Goal: Task Accomplishment & Management: Complete application form

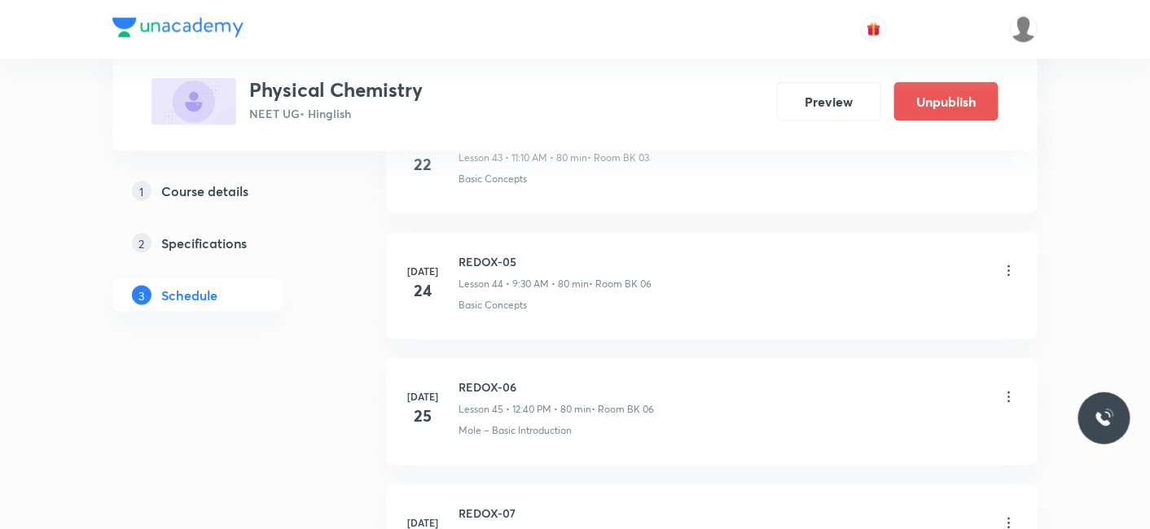
scroll to position [9306, 0]
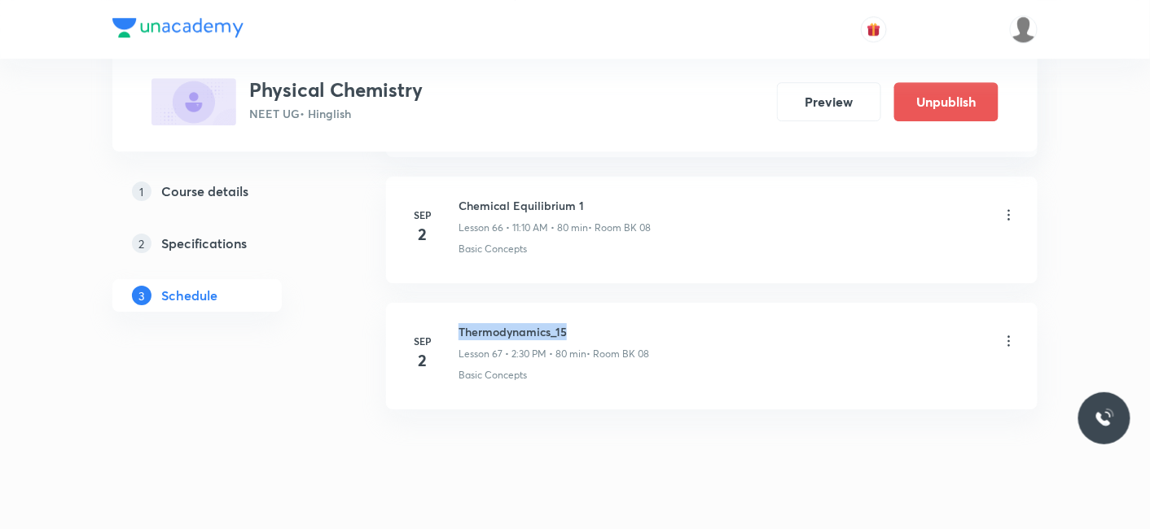
drag, startPoint x: 461, startPoint y: 293, endPoint x: 570, endPoint y: 299, distance: 109.3
click at [570, 323] on h6 "Thermodynamics_15" at bounding box center [554, 331] width 191 height 17
copy h6 "Thermodynamics_15"
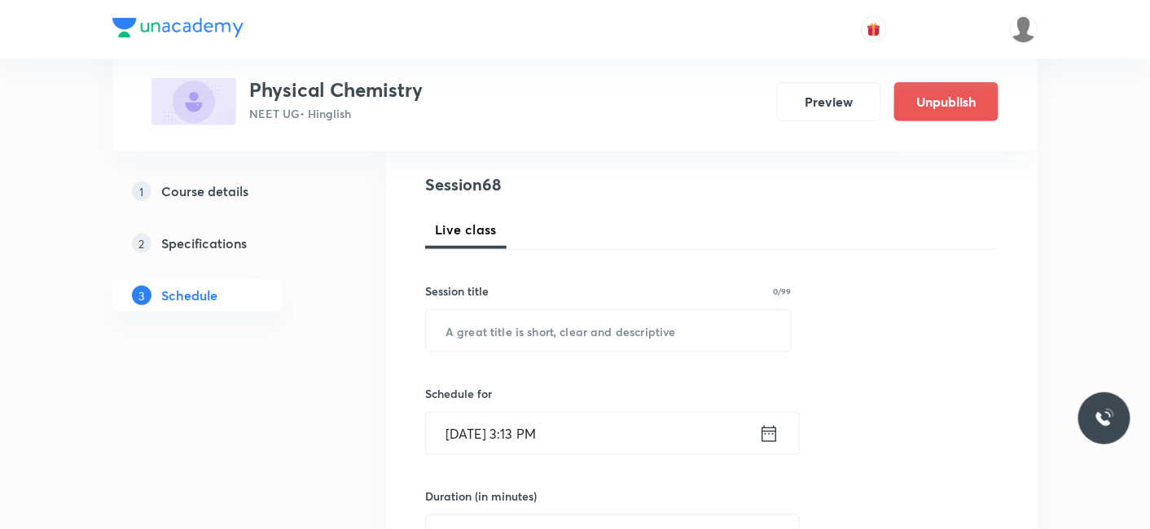
scroll to position [181, 0]
click at [530, 348] on input "text" at bounding box center [608, 330] width 365 height 42
paste input "Thermodynamics_15"
type input "Thermodynamics_16"
click at [522, 450] on input "[DATE] 3:13 PM" at bounding box center [592, 432] width 333 height 42
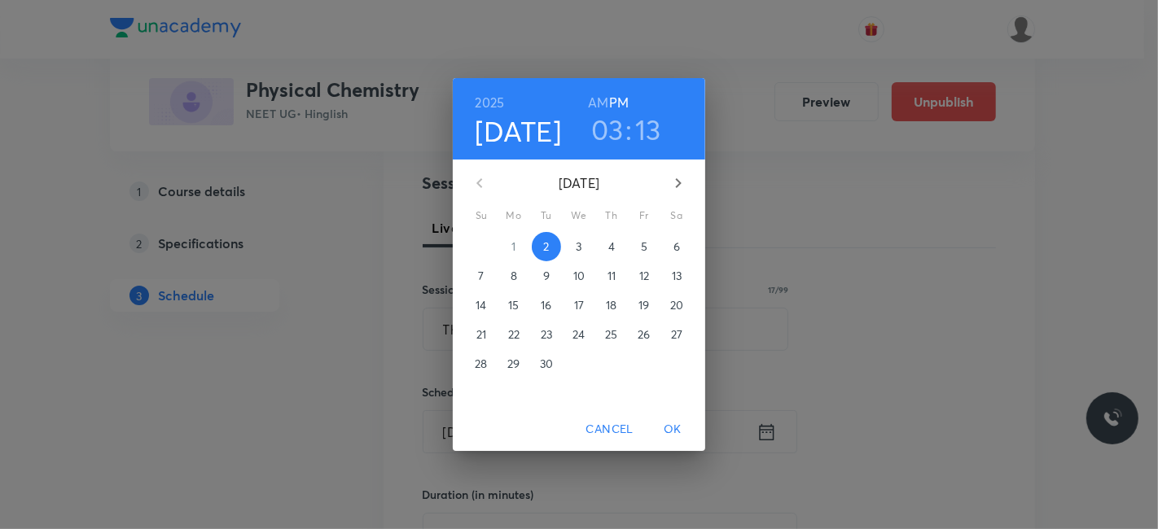
click at [577, 257] on button "3" at bounding box center [578, 246] width 29 height 29
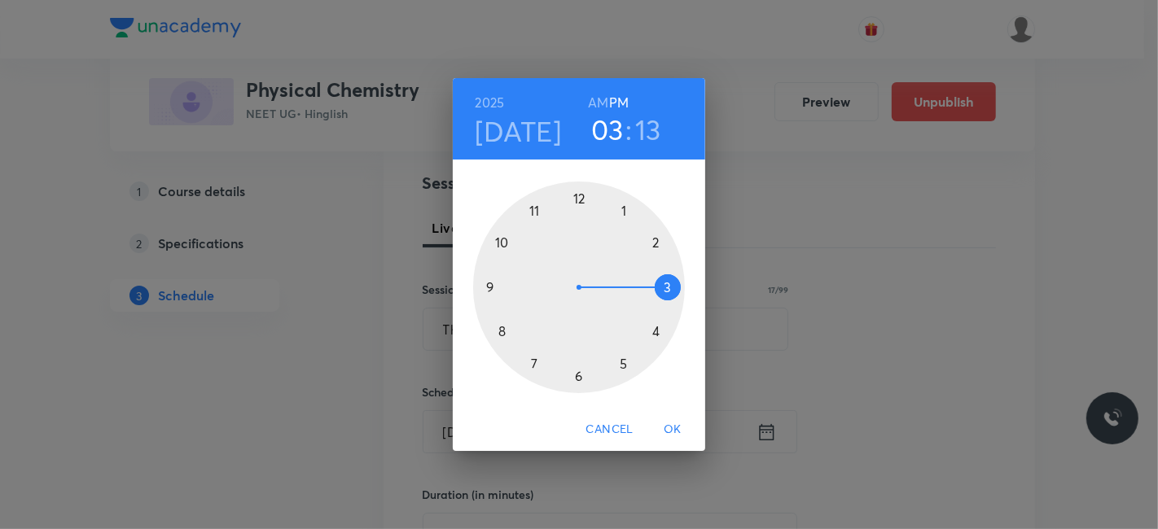
click at [654, 241] on div at bounding box center [579, 288] width 212 height 212
click at [579, 371] on div at bounding box center [579, 288] width 212 height 212
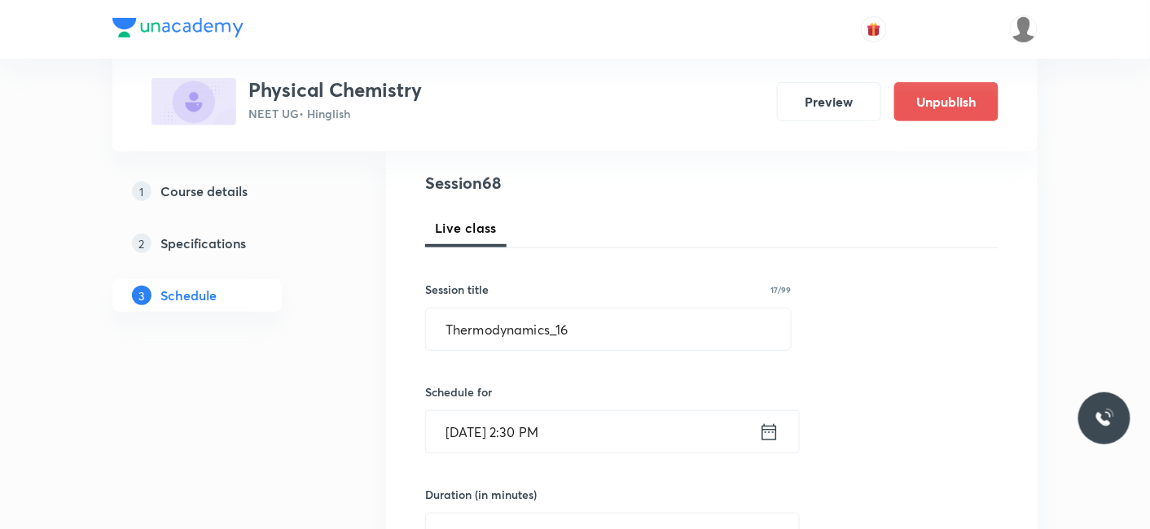
scroll to position [362, 0]
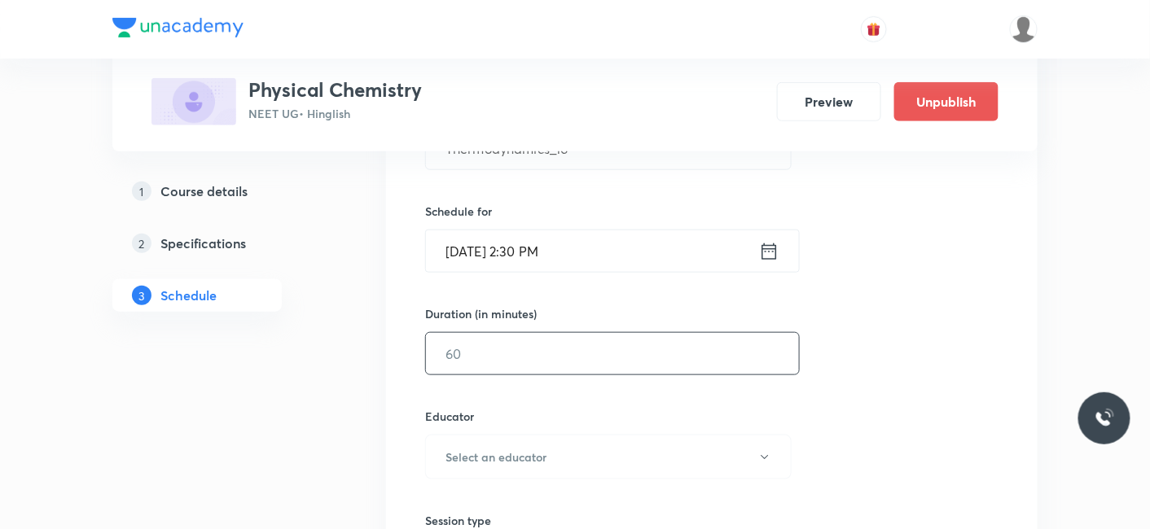
click at [471, 357] on input "text" at bounding box center [612, 354] width 373 height 42
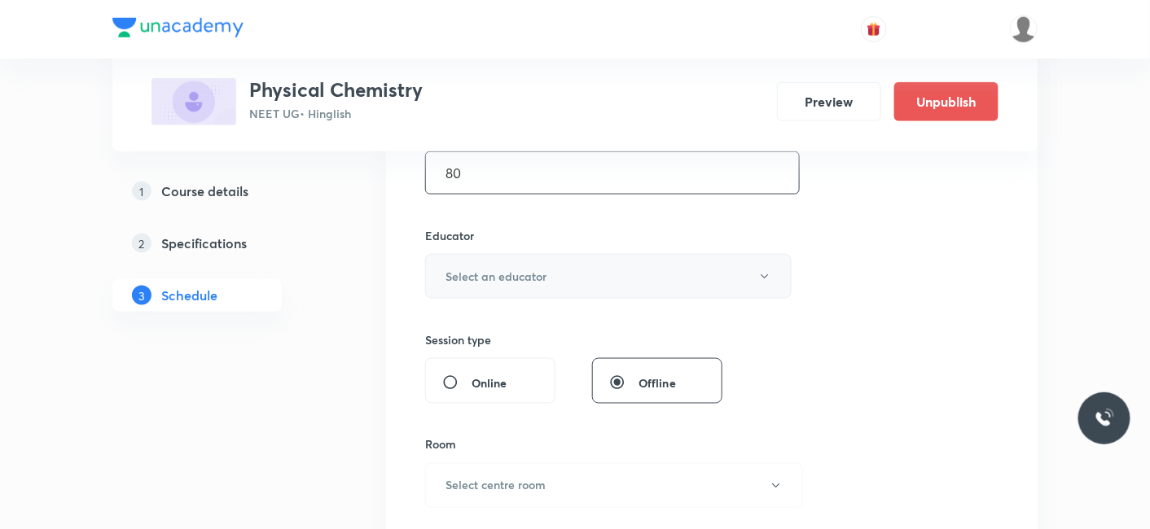
type input "80"
click at [501, 277] on h6 "Select an educator" at bounding box center [496, 276] width 101 height 17
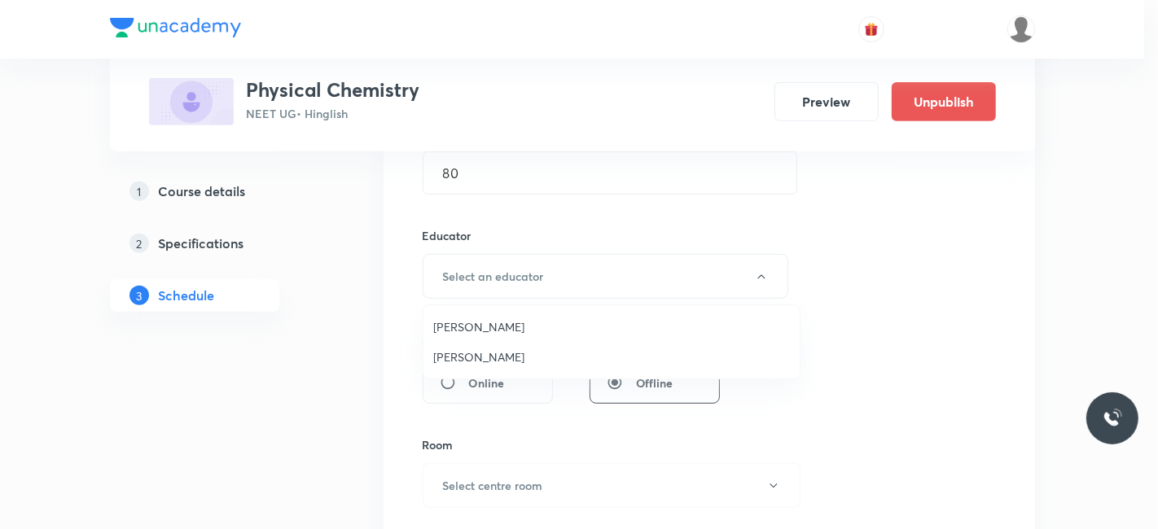
click at [468, 332] on span "[PERSON_NAME]" at bounding box center [611, 326] width 357 height 17
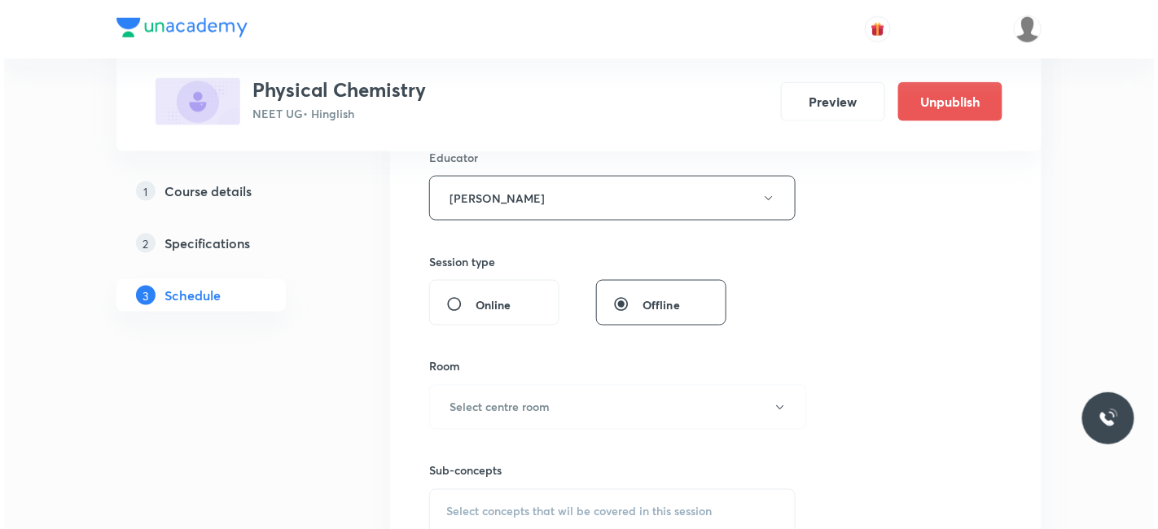
scroll to position [723, 0]
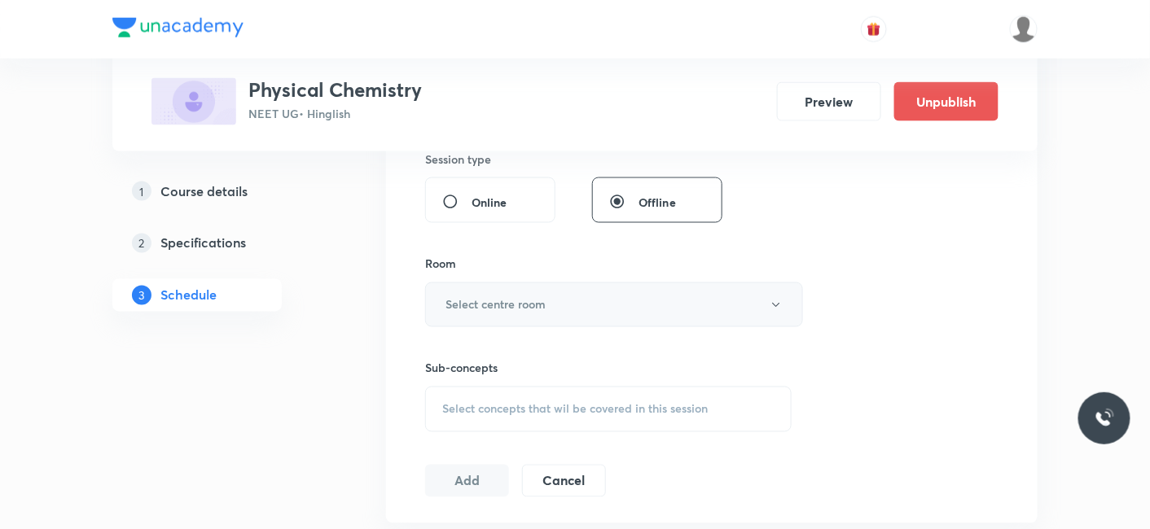
click at [481, 319] on button "Select centre room" at bounding box center [614, 305] width 378 height 45
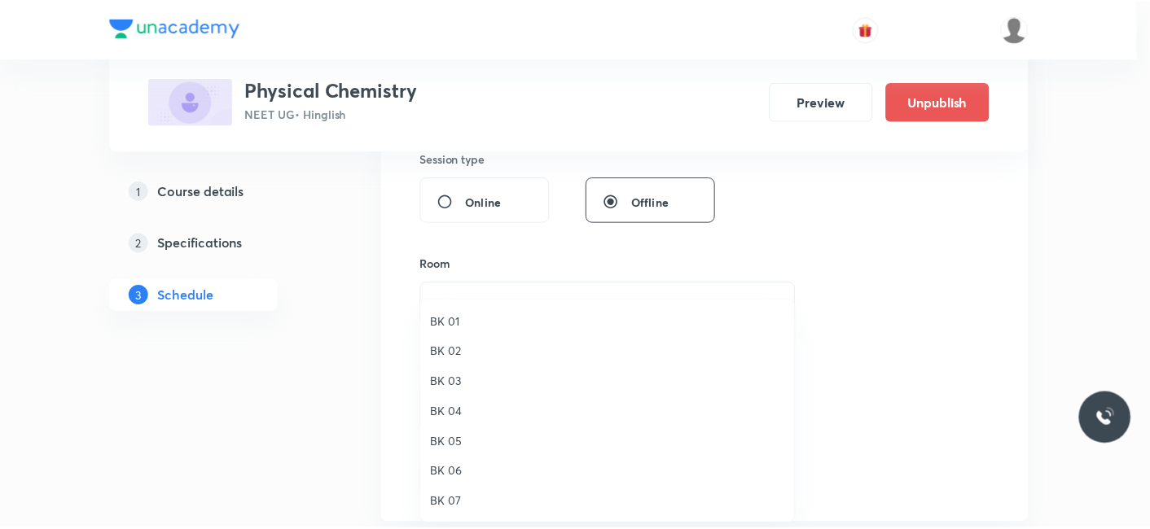
scroll to position [30, 0]
click at [457, 497] on span "BK 08" at bounding box center [611, 502] width 357 height 17
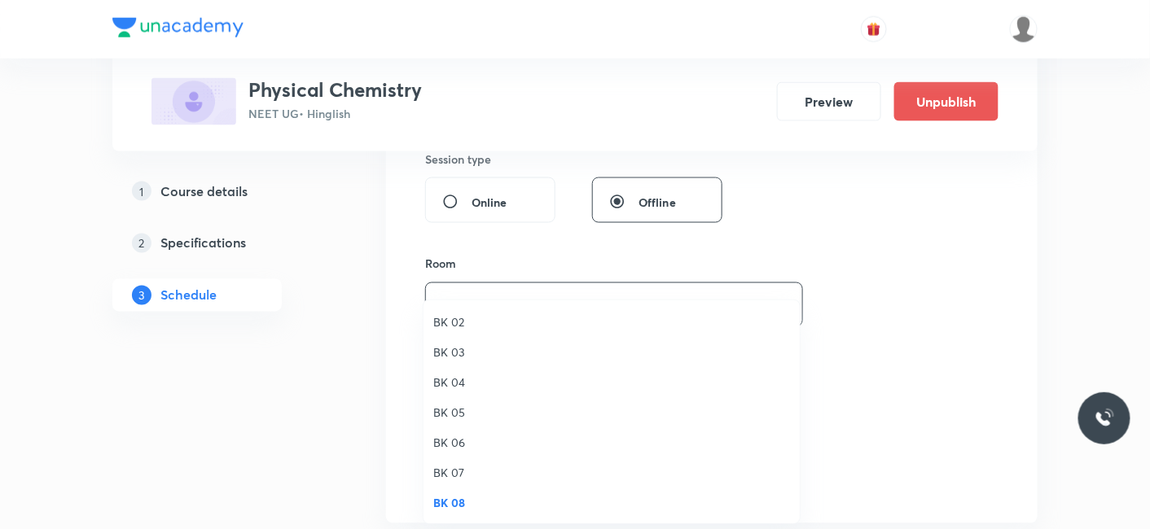
drag, startPoint x: 228, startPoint y: 434, endPoint x: 484, endPoint y: 419, distance: 256.2
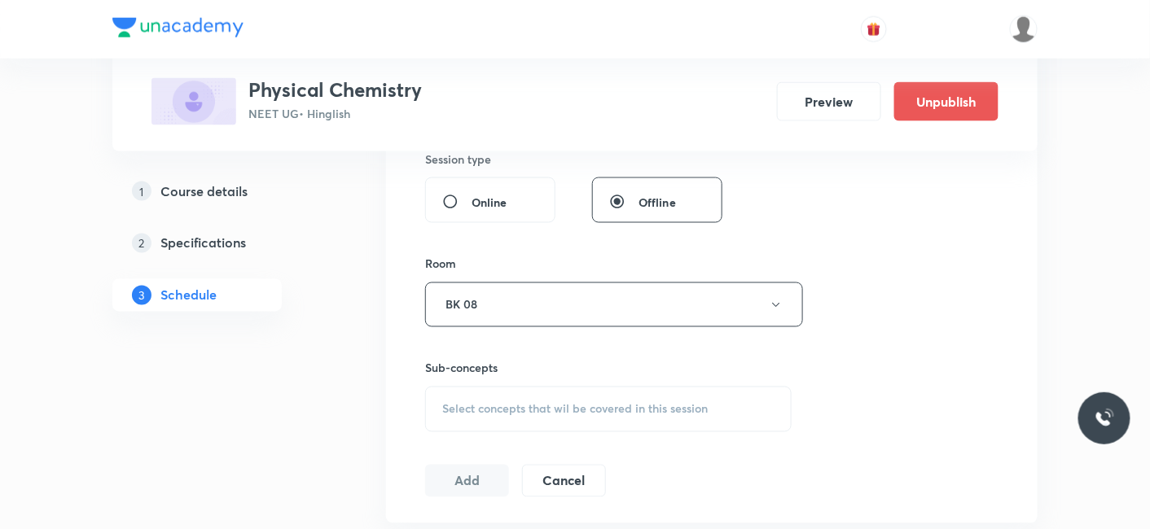
scroll to position [815, 0]
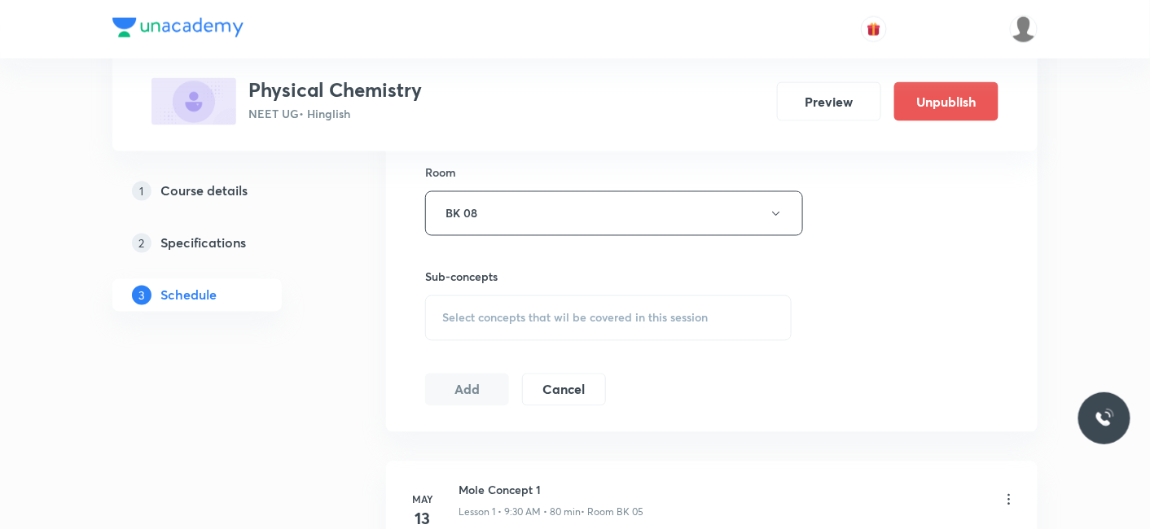
click at [503, 300] on div "Select concepts that wil be covered in this session" at bounding box center [608, 319] width 367 height 46
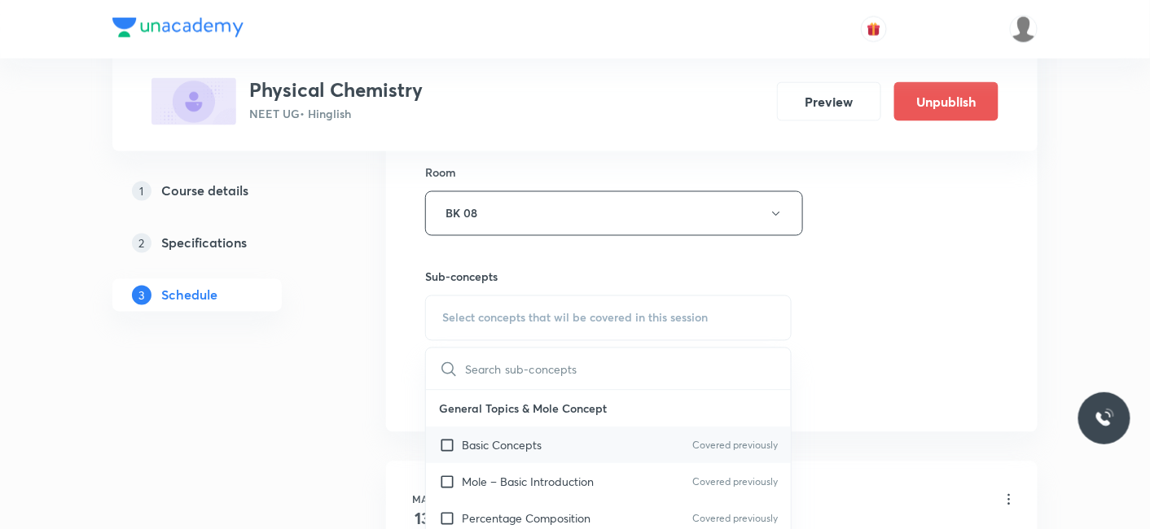
click at [519, 442] on p "Basic Concepts" at bounding box center [502, 445] width 80 height 17
checkbox input "true"
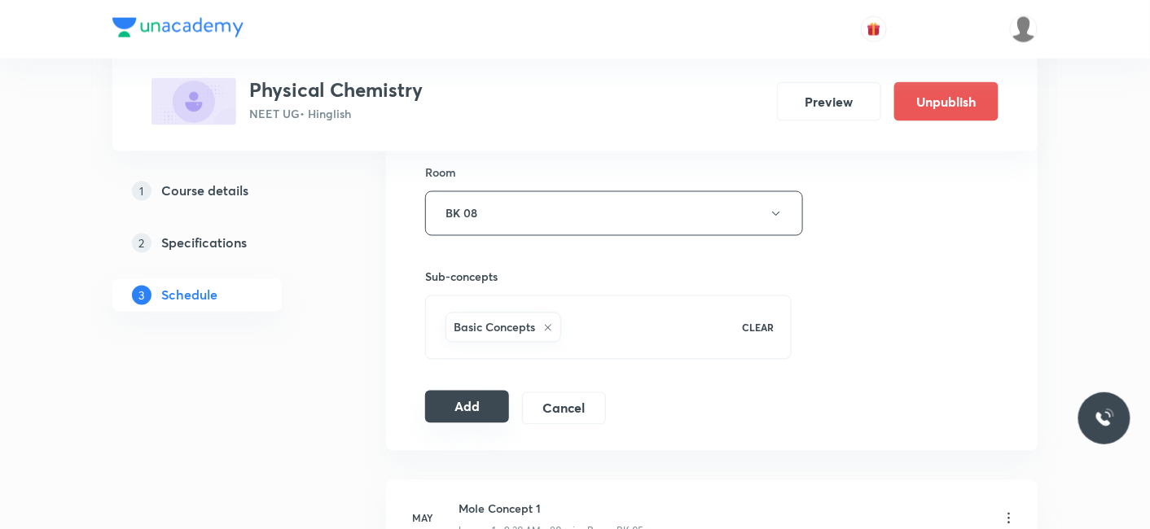
click at [461, 404] on button "Add" at bounding box center [467, 407] width 84 height 33
